Goal: Communication & Community: Answer question/provide support

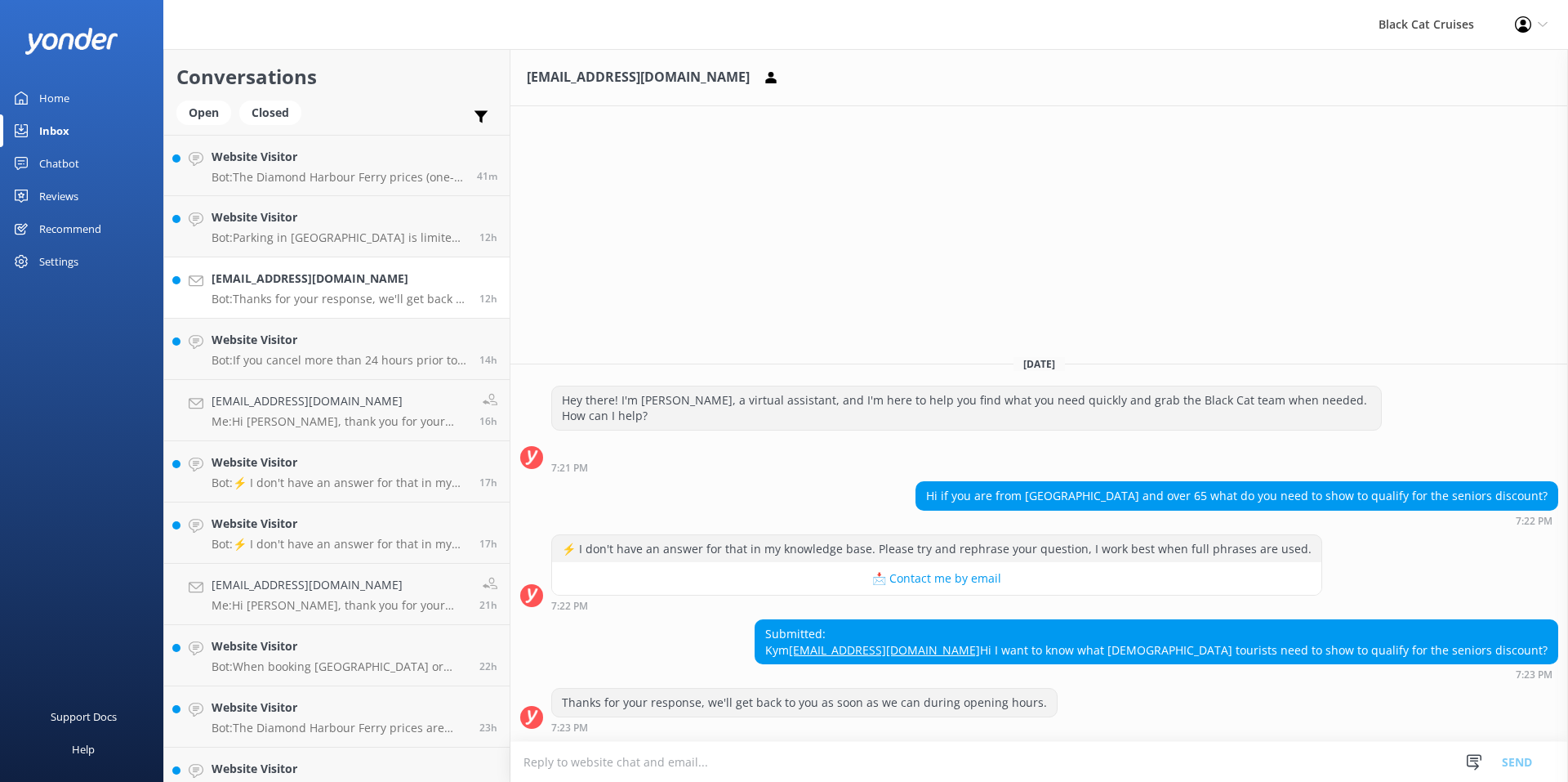
click at [518, 750] on textarea at bounding box center [1039, 761] width 1058 height 40
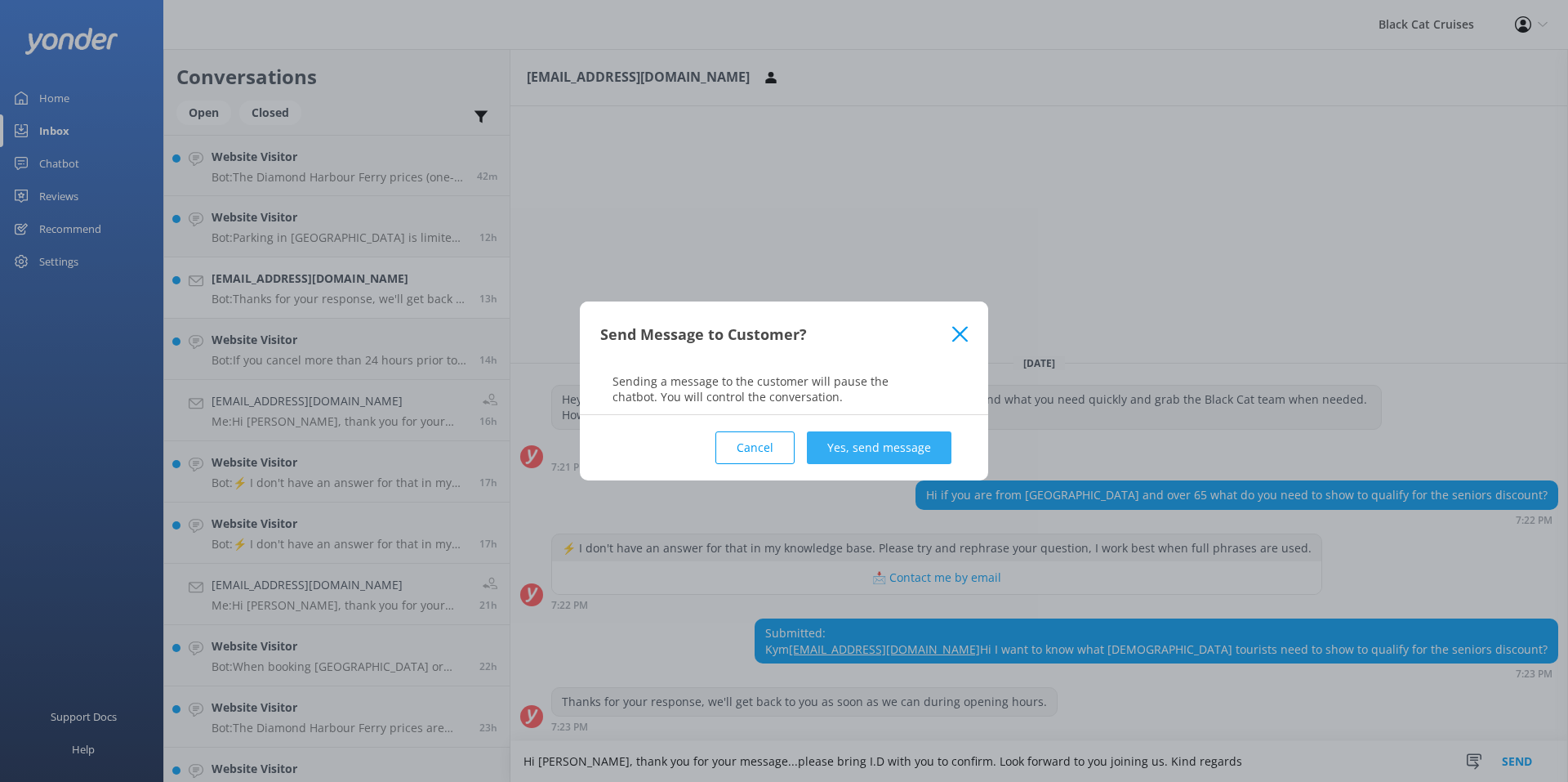
type textarea "Hi [PERSON_NAME], thank you for your message...please bring I.D with you to con…"
click at [835, 445] on div "Send Message to Customer? Sending a message to the customer will pause the chat…" at bounding box center [784, 391] width 1568 height 782
drag, startPoint x: 835, startPoint y: 445, endPoint x: 849, endPoint y: 453, distance: 16.1
click at [848, 453] on button "Yes, send message" at bounding box center [879, 447] width 144 height 33
